Goal: Browse casually: Explore the website without a specific task or goal

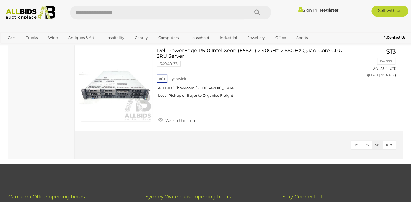
scroll to position [1295, 0]
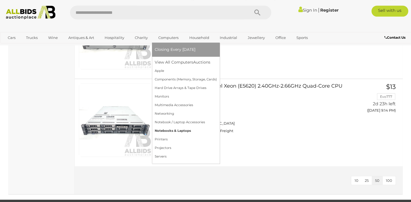
click at [169, 133] on link "Notebooks & Laptops" at bounding box center [186, 131] width 62 height 9
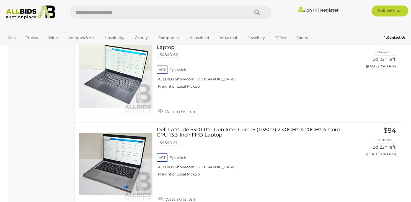
scroll to position [614, 0]
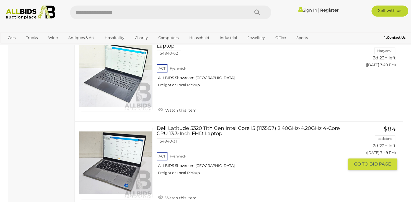
click at [212, 128] on link "Dell Latitude 5320 11th Gen Intel Core I5 (1135G7) 2.40GHz-4.20GHz 4-Core CPU 1…" at bounding box center [252, 153] width 183 height 54
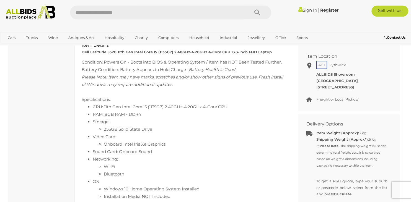
scroll to position [294, 0]
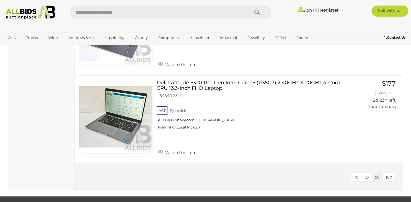
scroll to position [1290, 0]
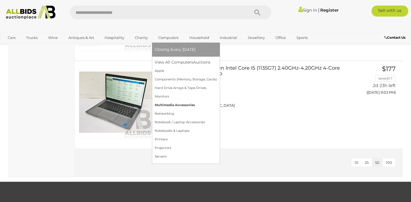
click at [176, 105] on link "Multimedia Accessories" at bounding box center [186, 105] width 62 height 9
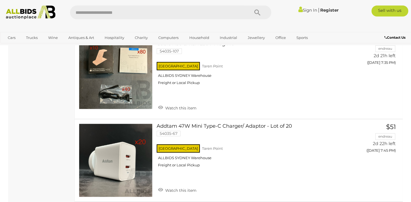
scroll to position [589, 0]
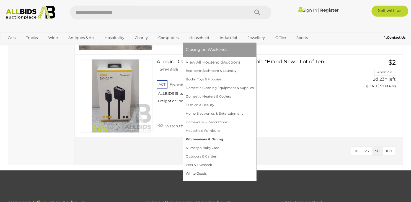
click at [209, 139] on link "Kitchenware & Dining" at bounding box center [220, 139] width 68 height 9
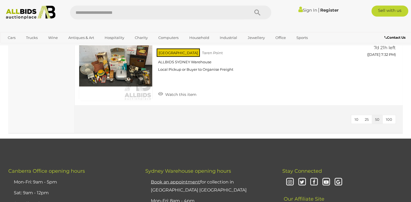
scroll to position [1030, 0]
